Goal: Transaction & Acquisition: Subscribe to service/newsletter

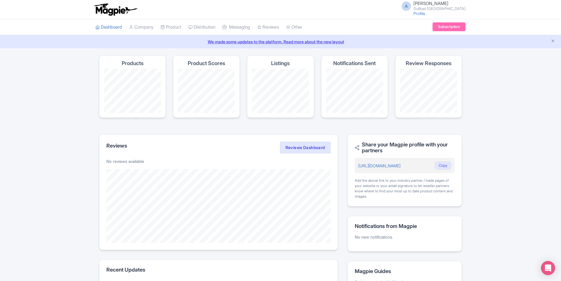
click at [440, 2] on span "[PERSON_NAME]" at bounding box center [430, 4] width 35 height 6
drag, startPoint x: 518, startPoint y: 31, endPoint x: 470, endPoint y: 29, distance: 47.4
click at [518, 31] on div "Dashboard Company Product My Products Image Library Rate Sheets Distribution Ma…" at bounding box center [280, 27] width 561 height 16
click at [462, 23] on link "Subscription" at bounding box center [448, 26] width 33 height 9
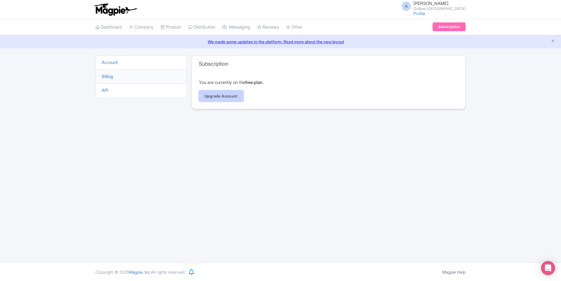
click at [213, 95] on link "Upgrade Account" at bounding box center [221, 95] width 44 height 11
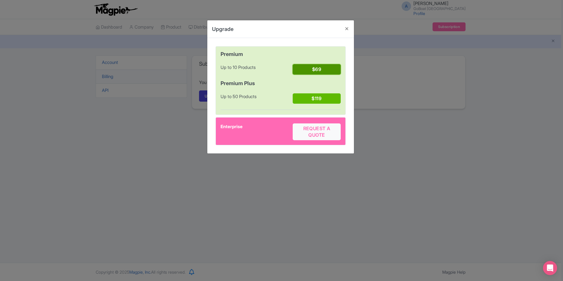
click at [313, 69] on button "$69" at bounding box center [317, 69] width 48 height 10
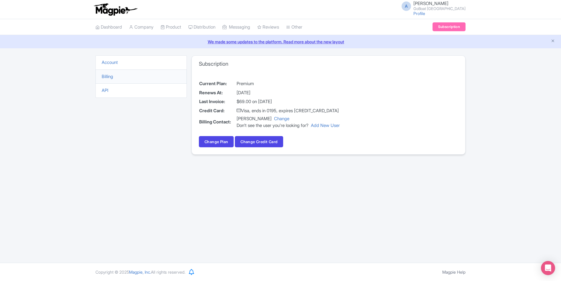
click at [111, 59] on li "Account" at bounding box center [140, 62] width 91 height 14
click at [112, 64] on link "Account" at bounding box center [110, 62] width 16 height 6
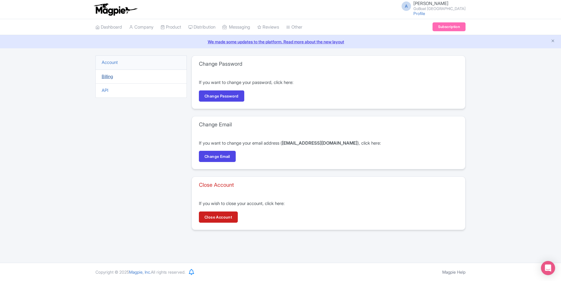
click at [104, 78] on link "Billing" at bounding box center [107, 77] width 11 height 6
